Goal: Check status: Check status

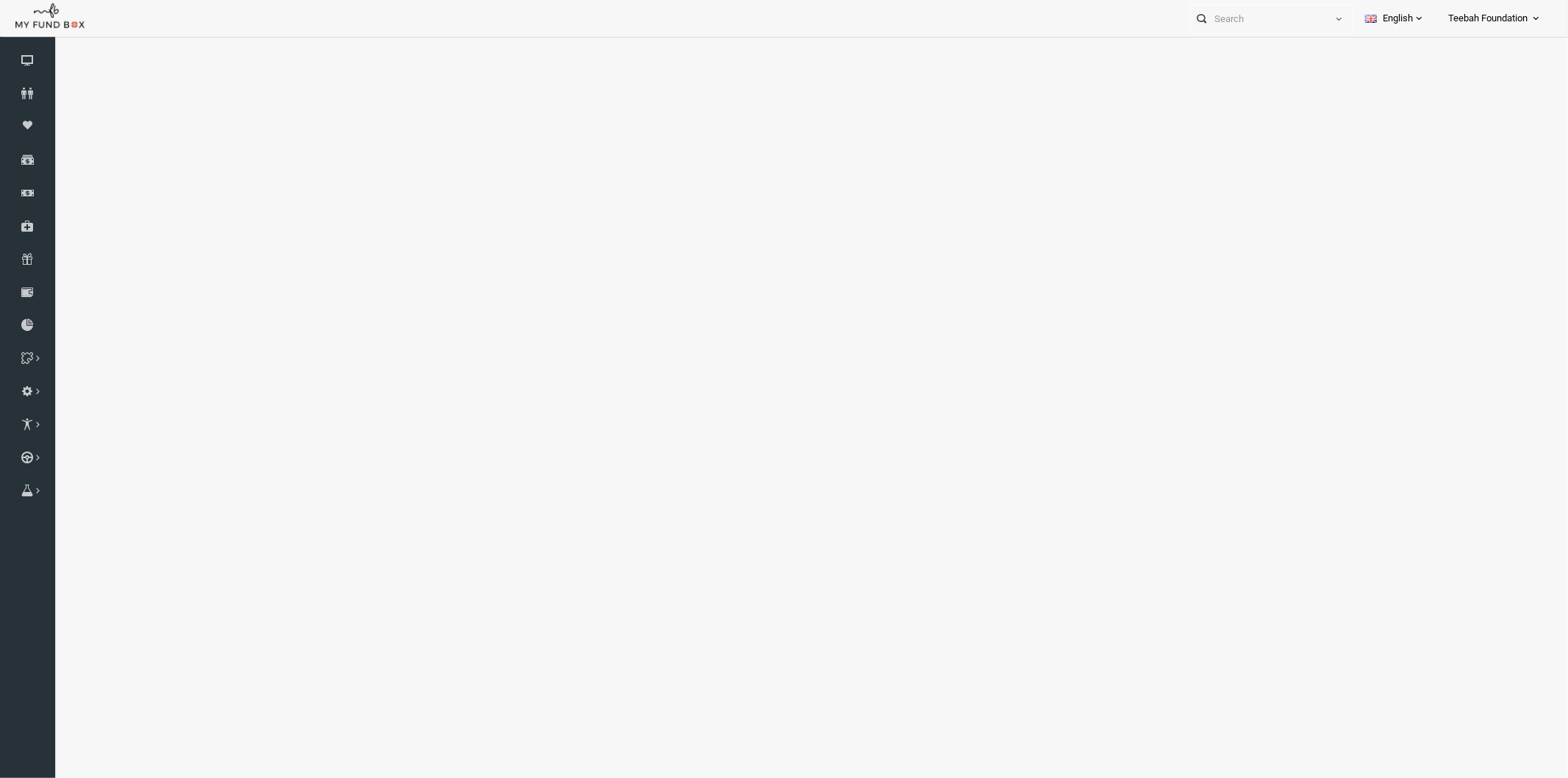
select select "100"
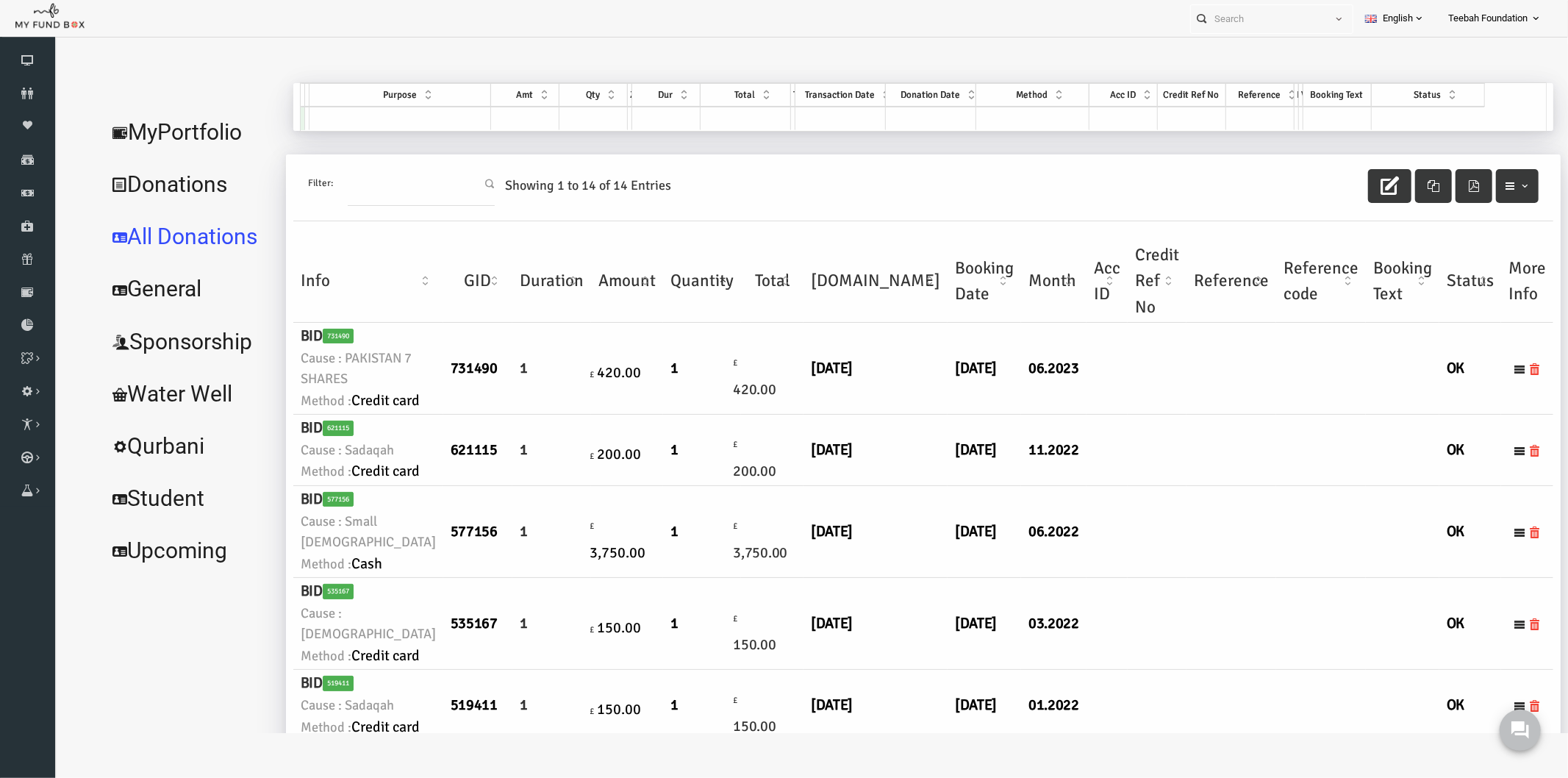
click at [144, 132] on link "MyPortfolio" at bounding box center [157, 132] width 179 height 53
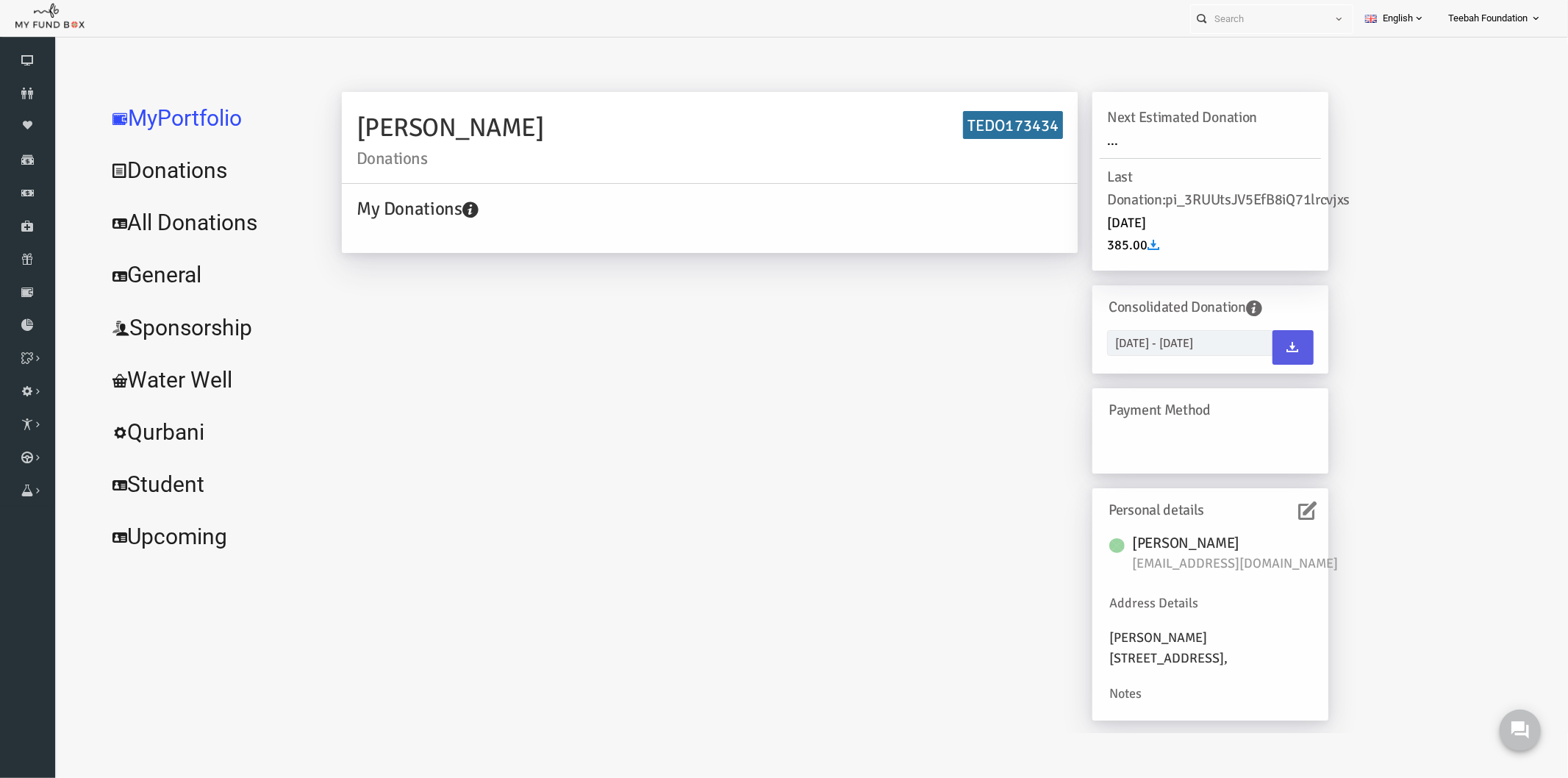
click at [522, 294] on div "[PERSON_NAME] Donations TEDO173434 My Donations Get free account credit Get fre…" at bounding box center [804, 413] width 1016 height 643
click at [223, 221] on link "All Donations" at bounding box center [178, 222] width 221 height 53
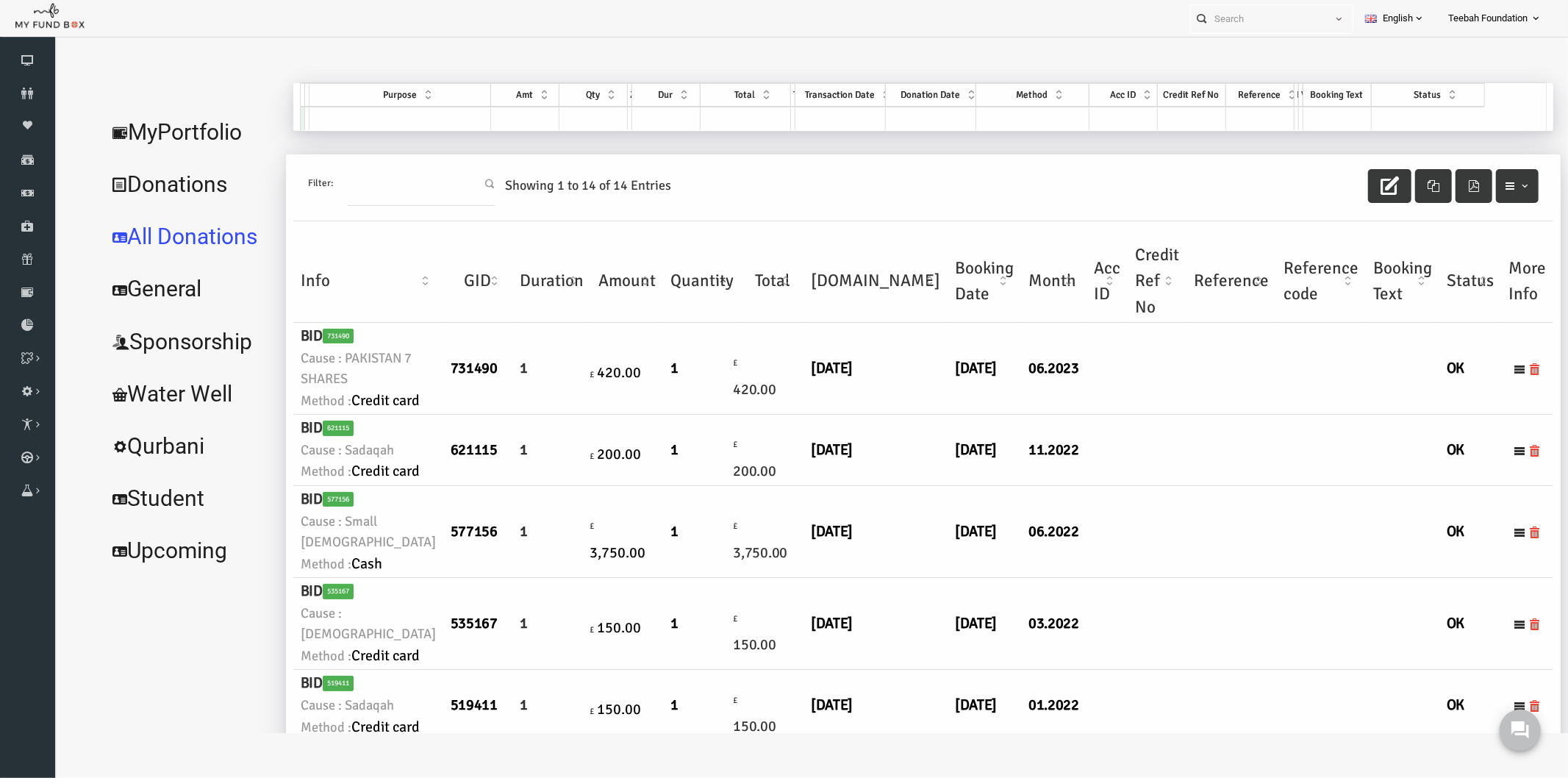
click at [1156, 414] on td at bounding box center [1201, 368] width 90 height 92
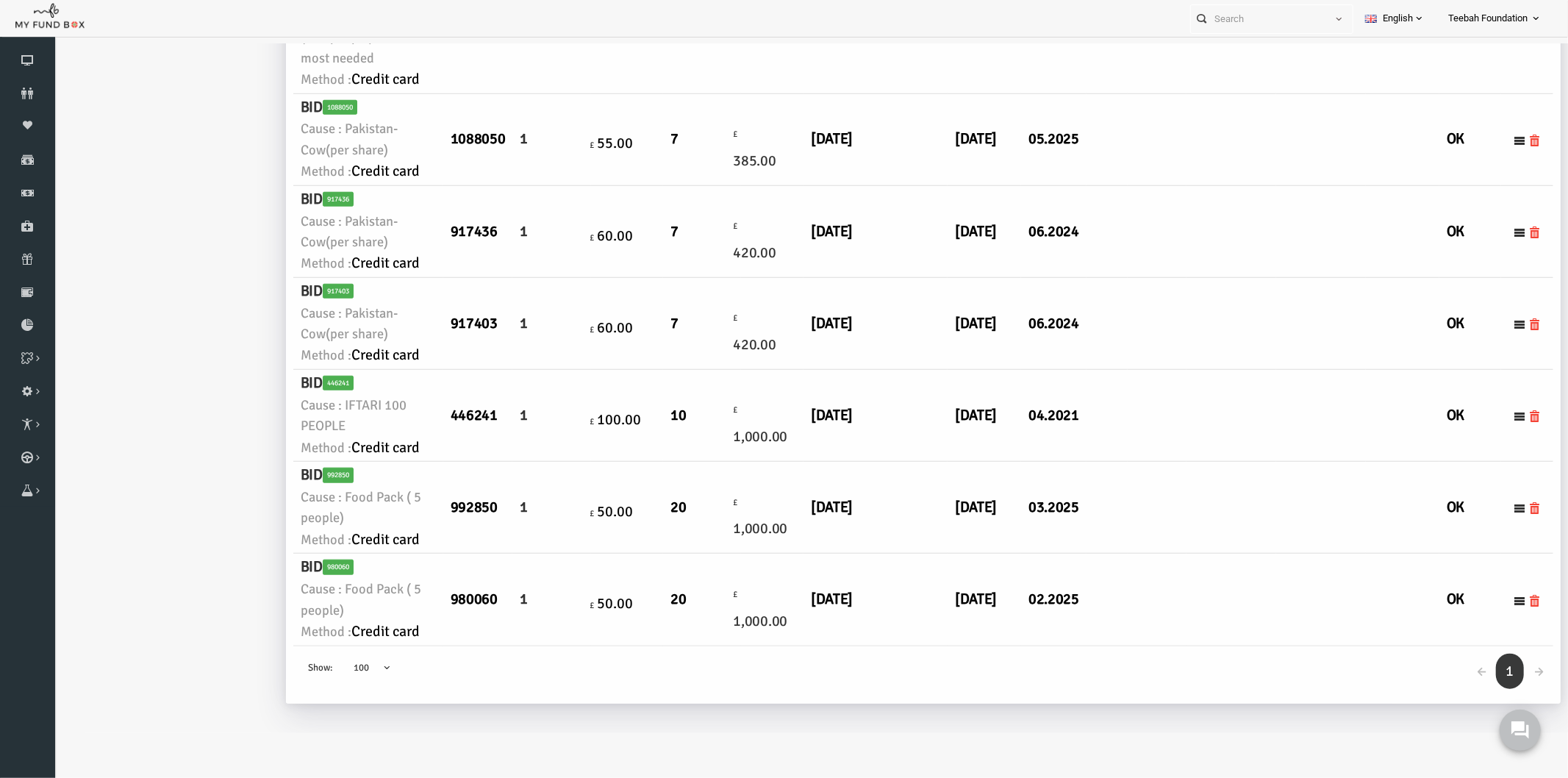
scroll to position [1988, 0]
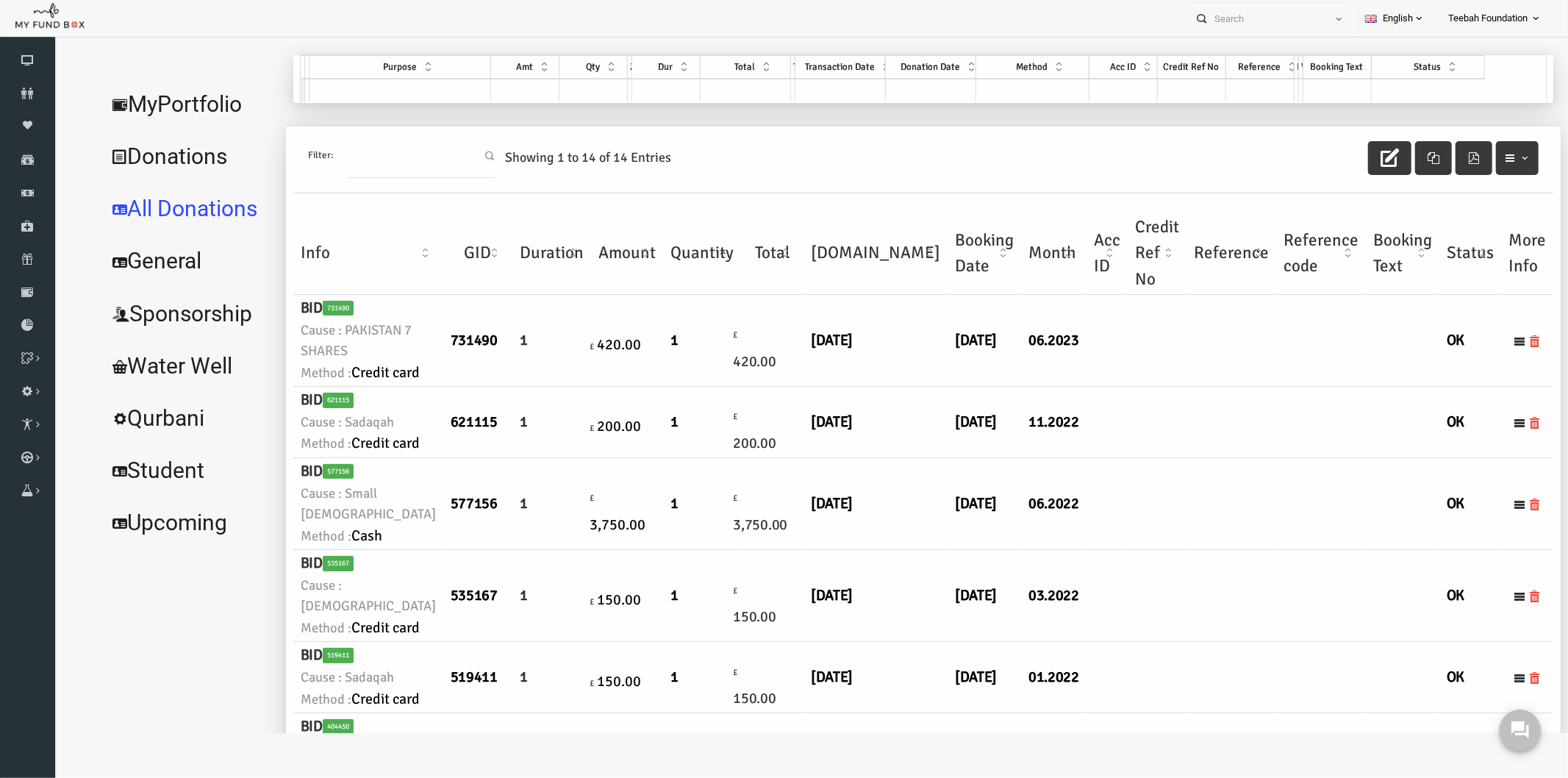
scroll to position [0, 0]
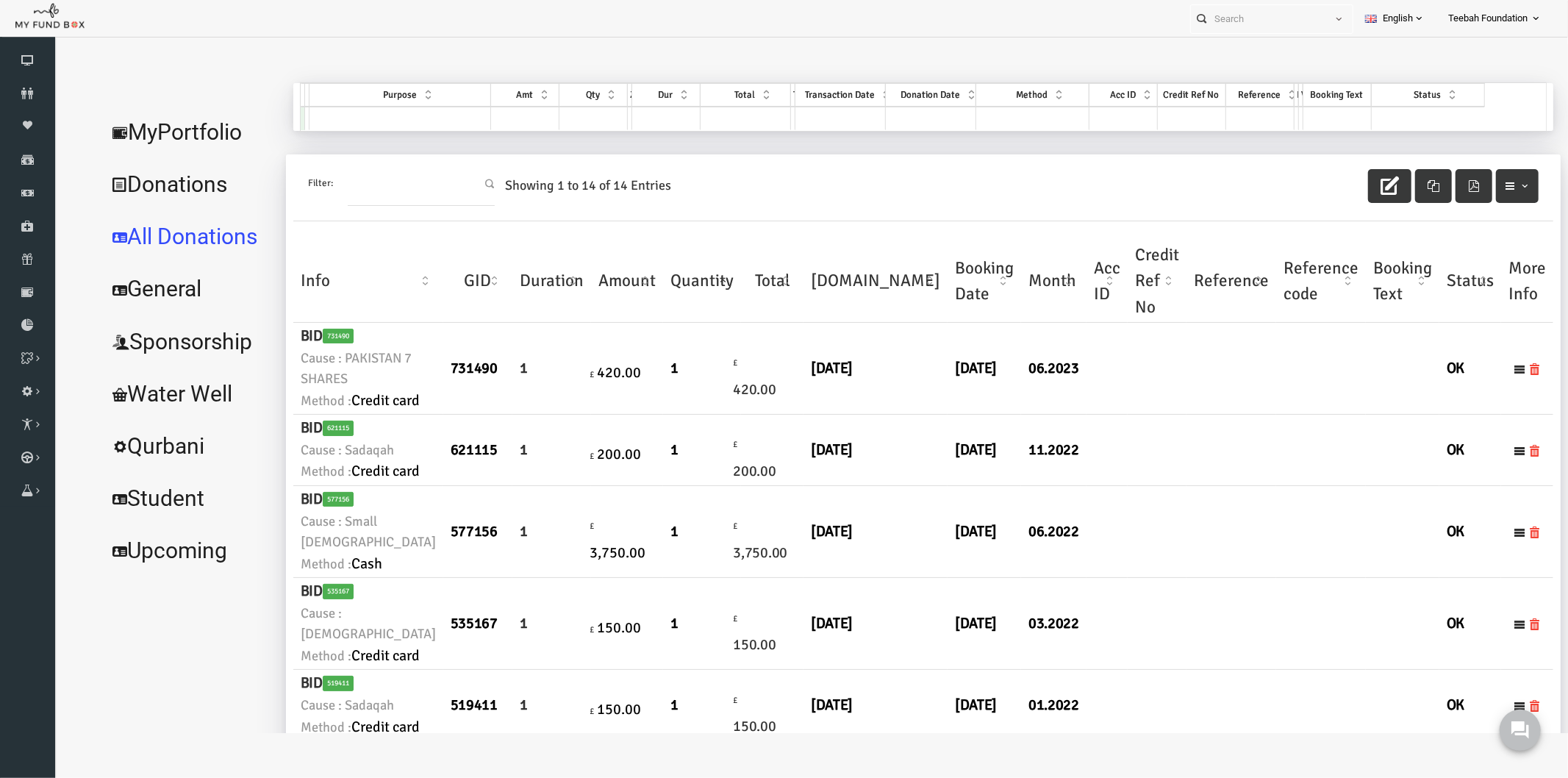
click at [170, 116] on link "MyPortfolio" at bounding box center [157, 132] width 179 height 53
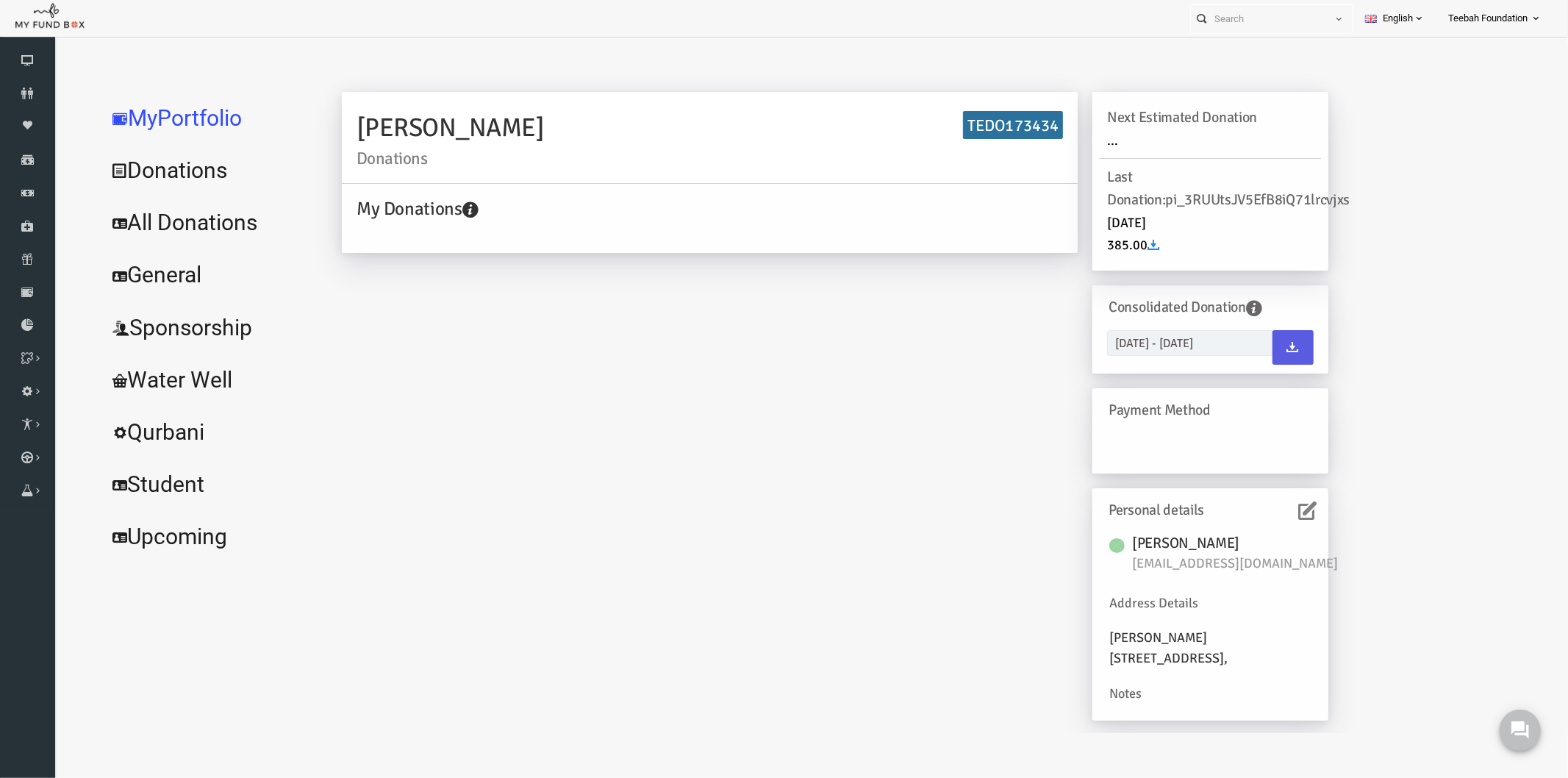
click at [187, 218] on link "All Donations" at bounding box center [178, 222] width 221 height 53
